Goal: Information Seeking & Learning: Learn about a topic

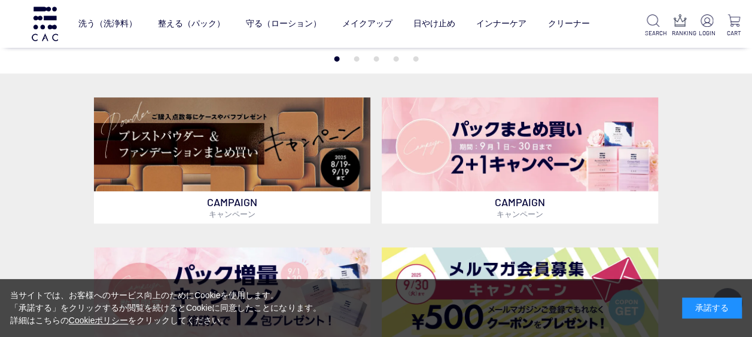
scroll to position [252, 0]
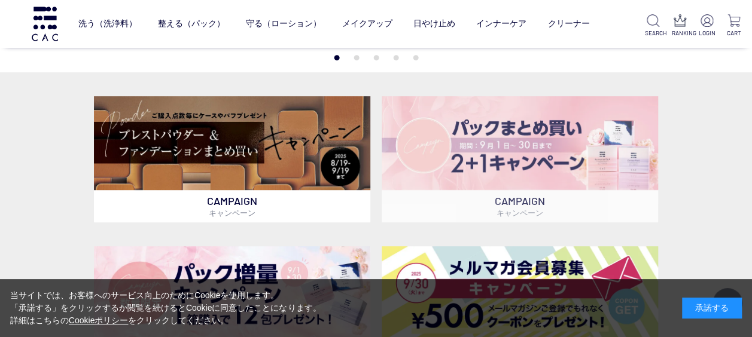
click at [578, 123] on img at bounding box center [520, 143] width 276 height 94
click at [565, 176] on img at bounding box center [520, 143] width 276 height 94
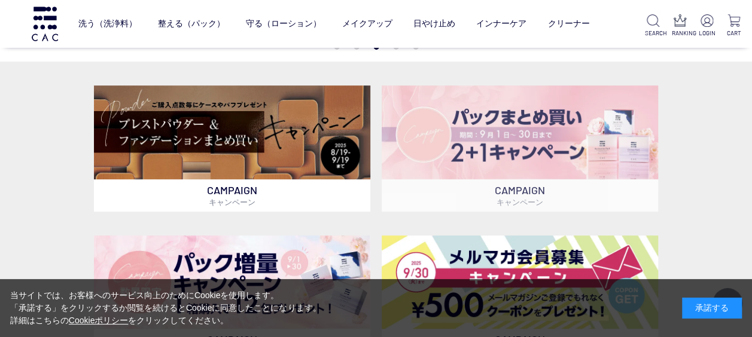
scroll to position [270, 0]
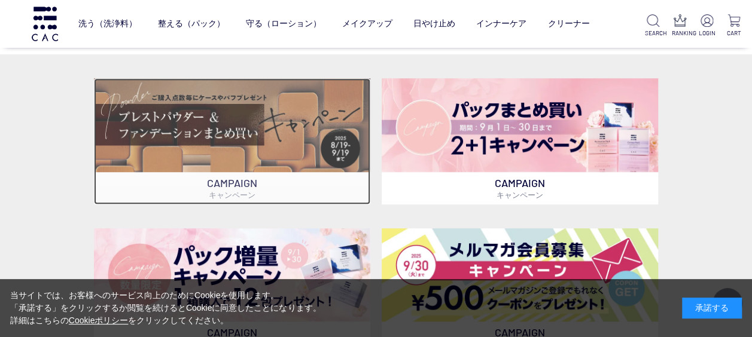
click at [324, 130] on img at bounding box center [232, 125] width 276 height 94
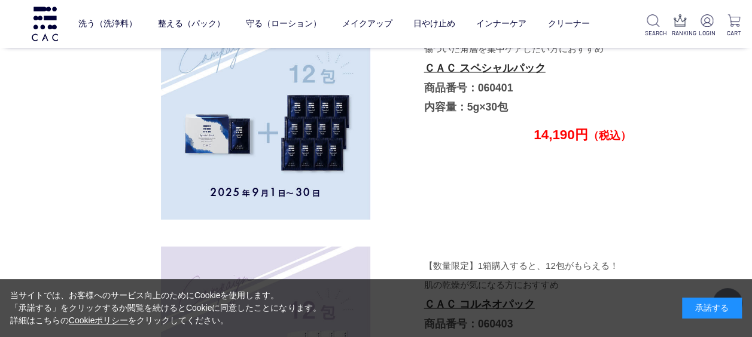
scroll to position [3385, 0]
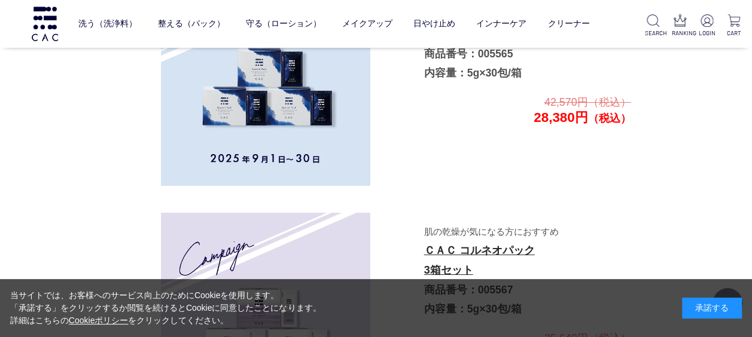
scroll to position [2075, 0]
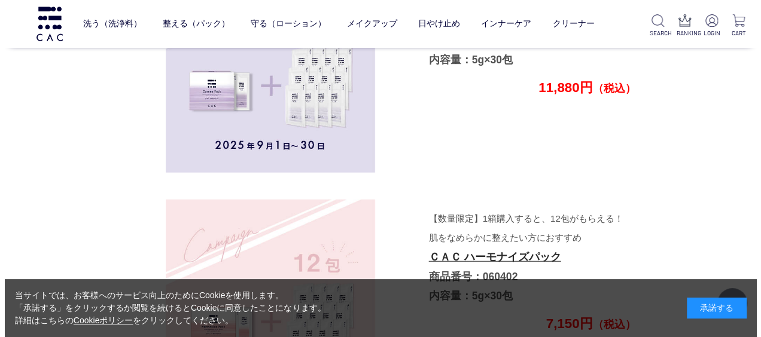
scroll to position [3699, 0]
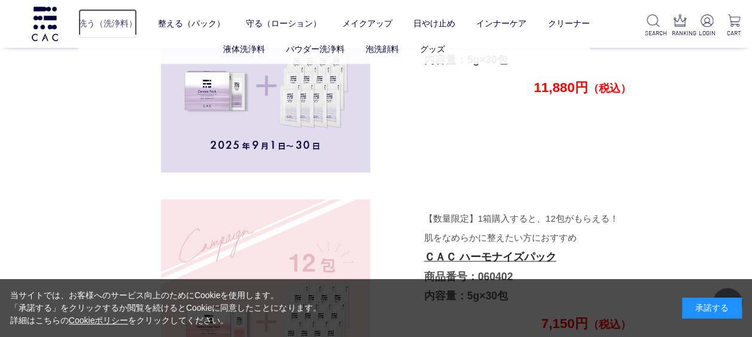
click at [112, 22] on link "洗う（洗浄料）" at bounding box center [107, 24] width 59 height 30
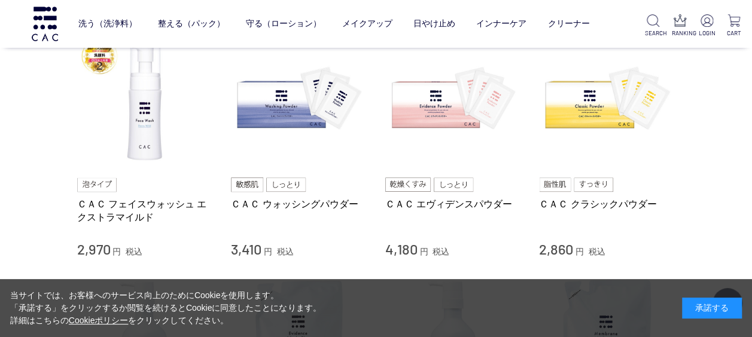
click at [317, 245] on div "3,410 円 税込" at bounding box center [299, 249] width 136 height 19
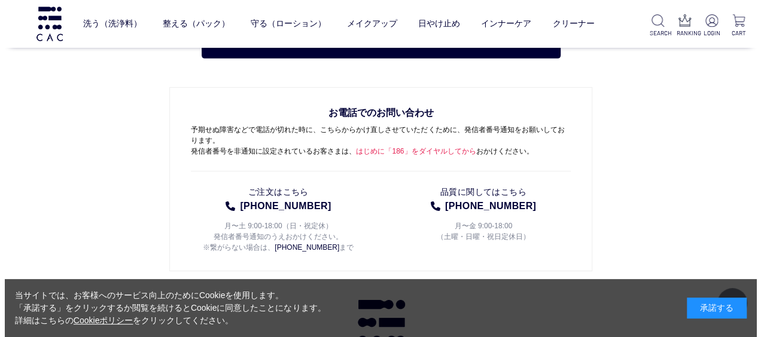
scroll to position [1903, 0]
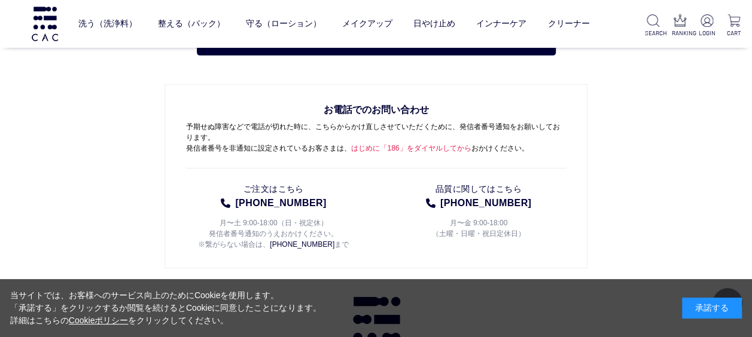
click at [384, 29] on link "メイクアップ" at bounding box center [367, 24] width 50 height 30
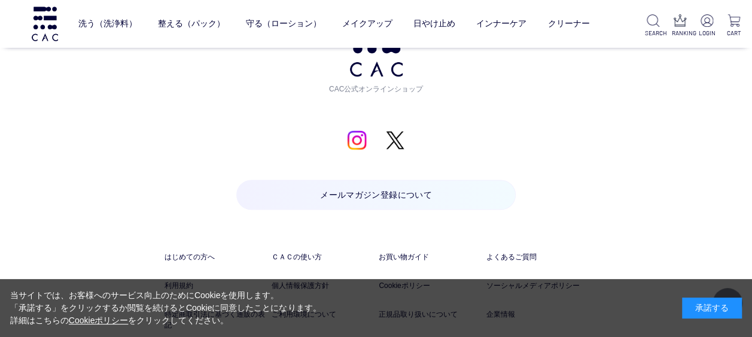
scroll to position [2649, 0]
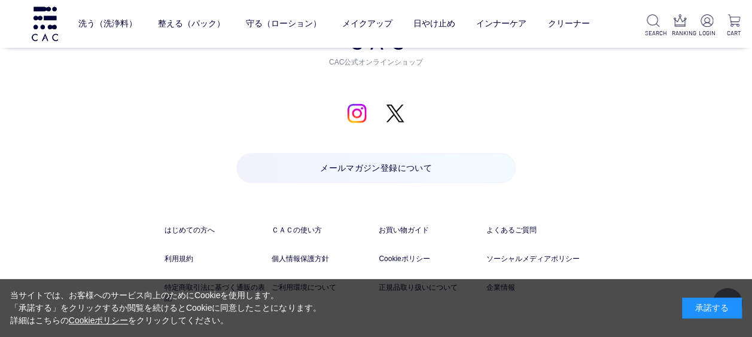
click at [620, 107] on div "お問い合わせ お電話でのお問い合わせ 予期せぬ障害などで電話が切れた時に、こちらからかけ直しさせていただくために、発信者番号通知をお願いしております。 発信者…" at bounding box center [376, 39] width 752 height 791
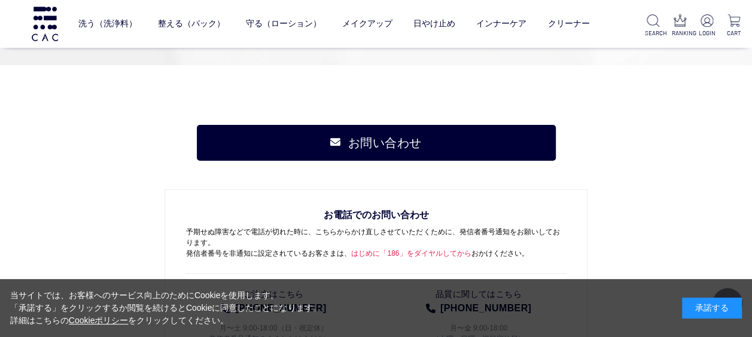
scroll to position [2225, 0]
